Goal: Task Accomplishment & Management: Manage account settings

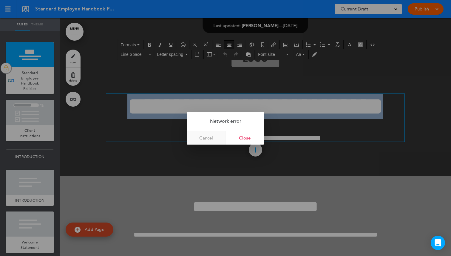
click at [220, 137] on link "Cancel" at bounding box center [206, 137] width 39 height 13
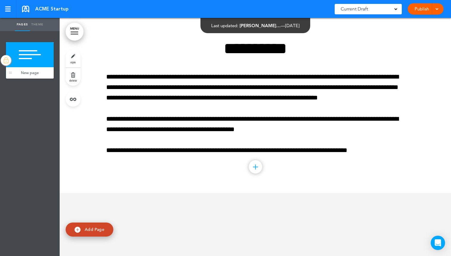
click at [5, 62] on img at bounding box center [6, 60] width 6 height 8
click at [11, 75] on div at bounding box center [10, 60] width 9 height 36
click at [17, 92] on ul "add page New page" at bounding box center [30, 143] width 60 height 225
click at [7, 65] on div at bounding box center [6, 60] width 10 height 10
click at [7, 63] on img at bounding box center [6, 60] width 6 height 8
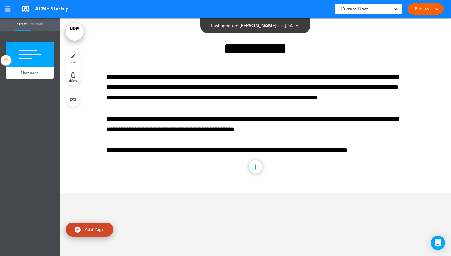
click at [66, 56] on link "style" at bounding box center [73, 59] width 15 height 18
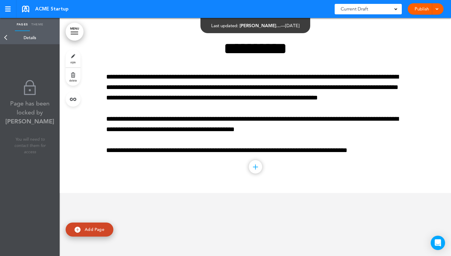
click at [7, 38] on link "Back" at bounding box center [6, 37] width 12 height 13
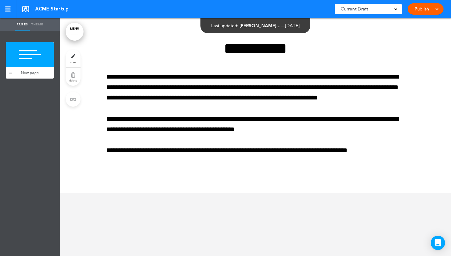
click at [27, 65] on div at bounding box center [30, 54] width 48 height 25
click at [40, 25] on link "Theme" at bounding box center [37, 24] width 15 height 13
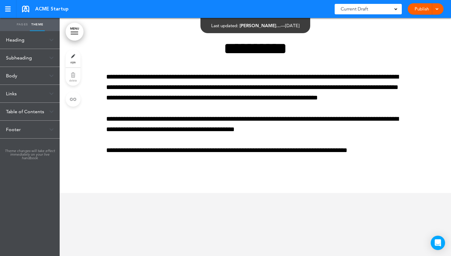
click at [23, 24] on link "Pages" at bounding box center [22, 24] width 15 height 13
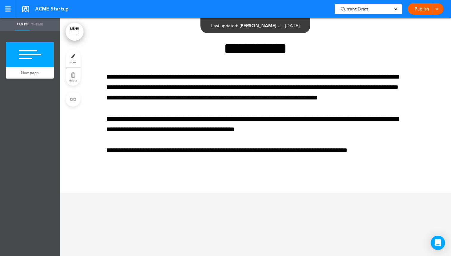
click at [72, 58] on link "style" at bounding box center [73, 59] width 15 height 18
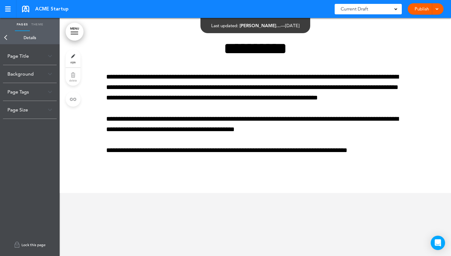
click at [32, 242] on link "Lock this page" at bounding box center [30, 244] width 54 height 17
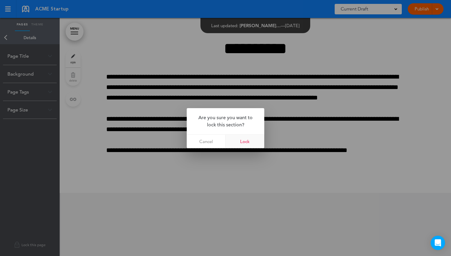
click at [239, 141] on link "Lock" at bounding box center [245, 141] width 39 height 13
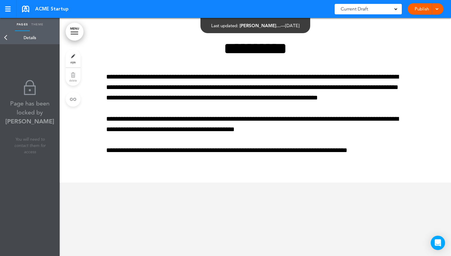
click at [6, 37] on link "Back" at bounding box center [6, 37] width 12 height 13
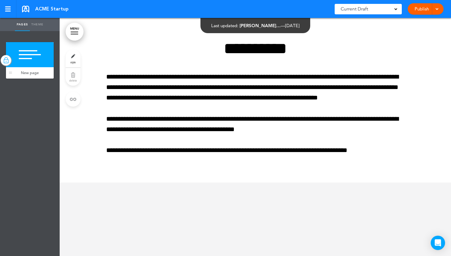
click at [8, 60] on img at bounding box center [6, 60] width 6 height 8
